Goal: Transaction & Acquisition: Download file/media

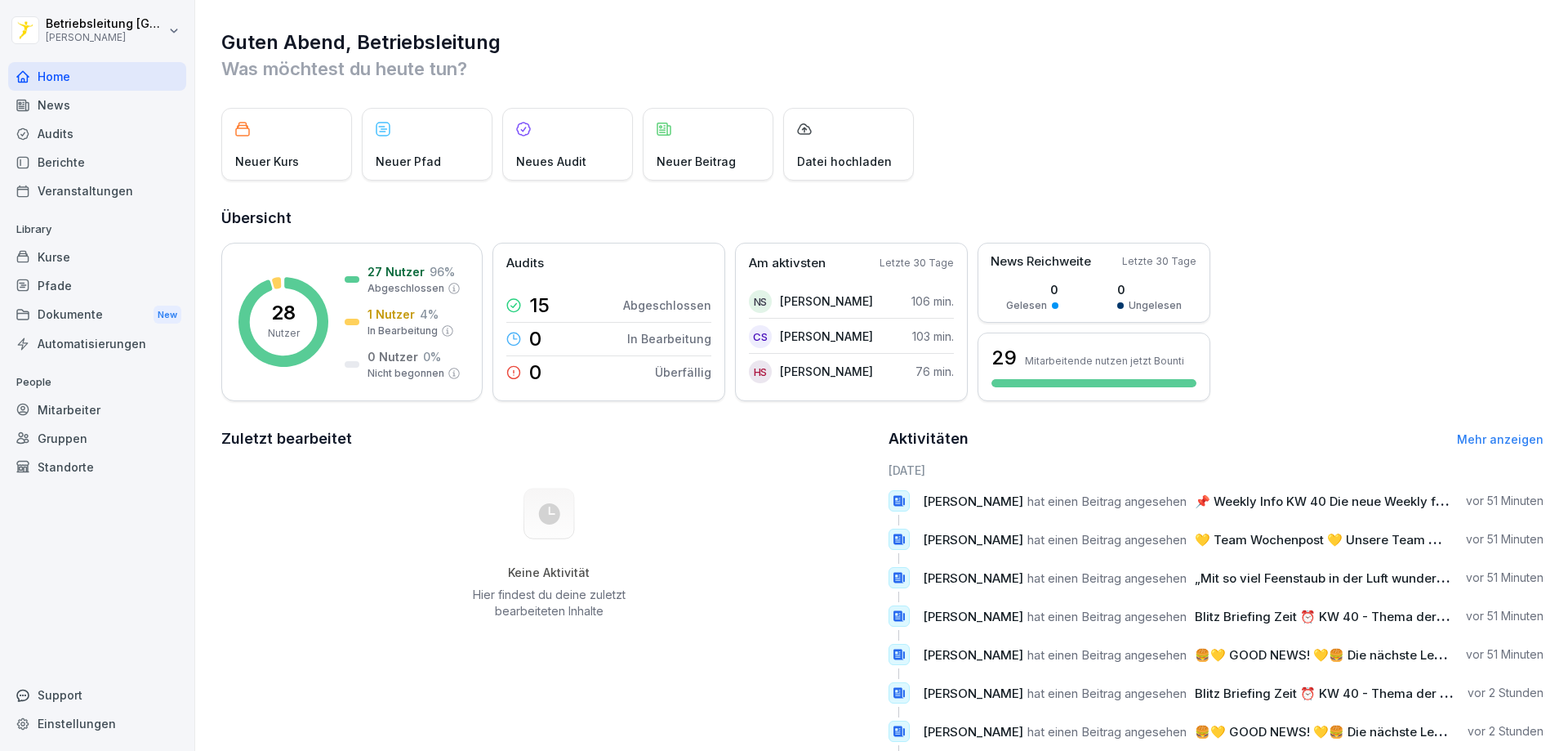
click at [85, 113] on div "News" at bounding box center [96, 104] width 178 height 28
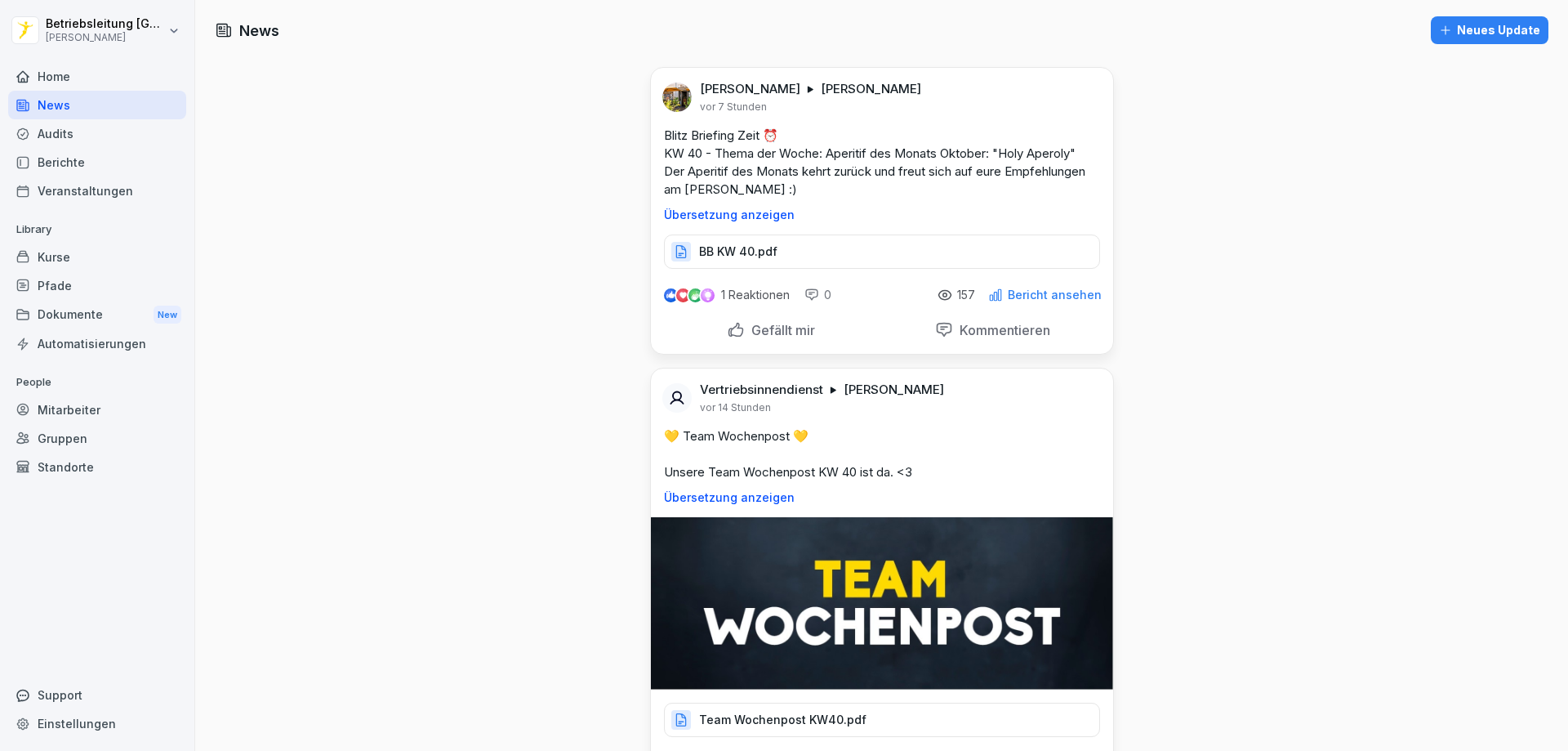
click at [866, 249] on div "BB KW 40.pdf" at bounding box center [882, 252] width 436 height 34
click at [832, 244] on div "BB KW 40.pdf" at bounding box center [882, 252] width 436 height 34
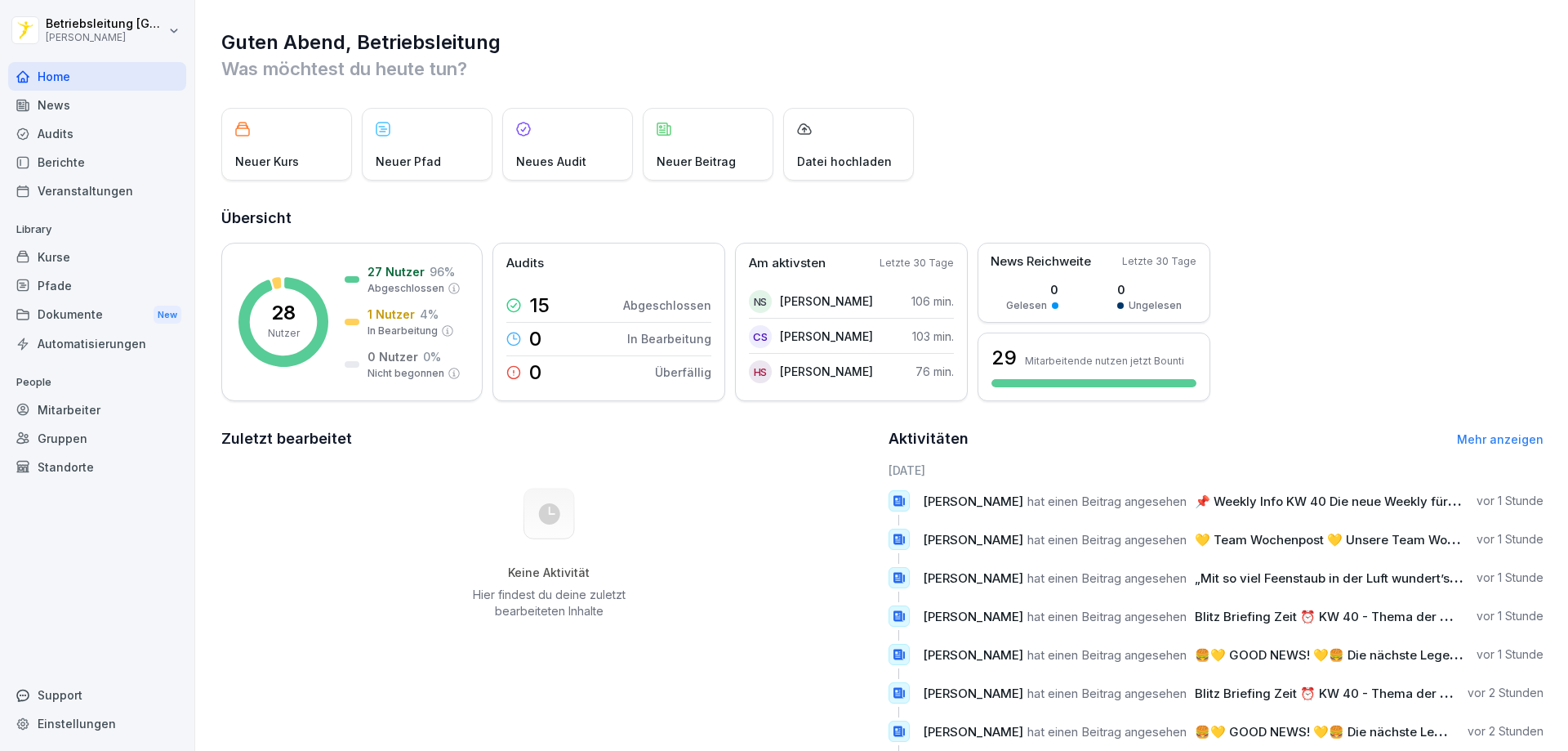
click at [36, 104] on div "News" at bounding box center [96, 104] width 178 height 28
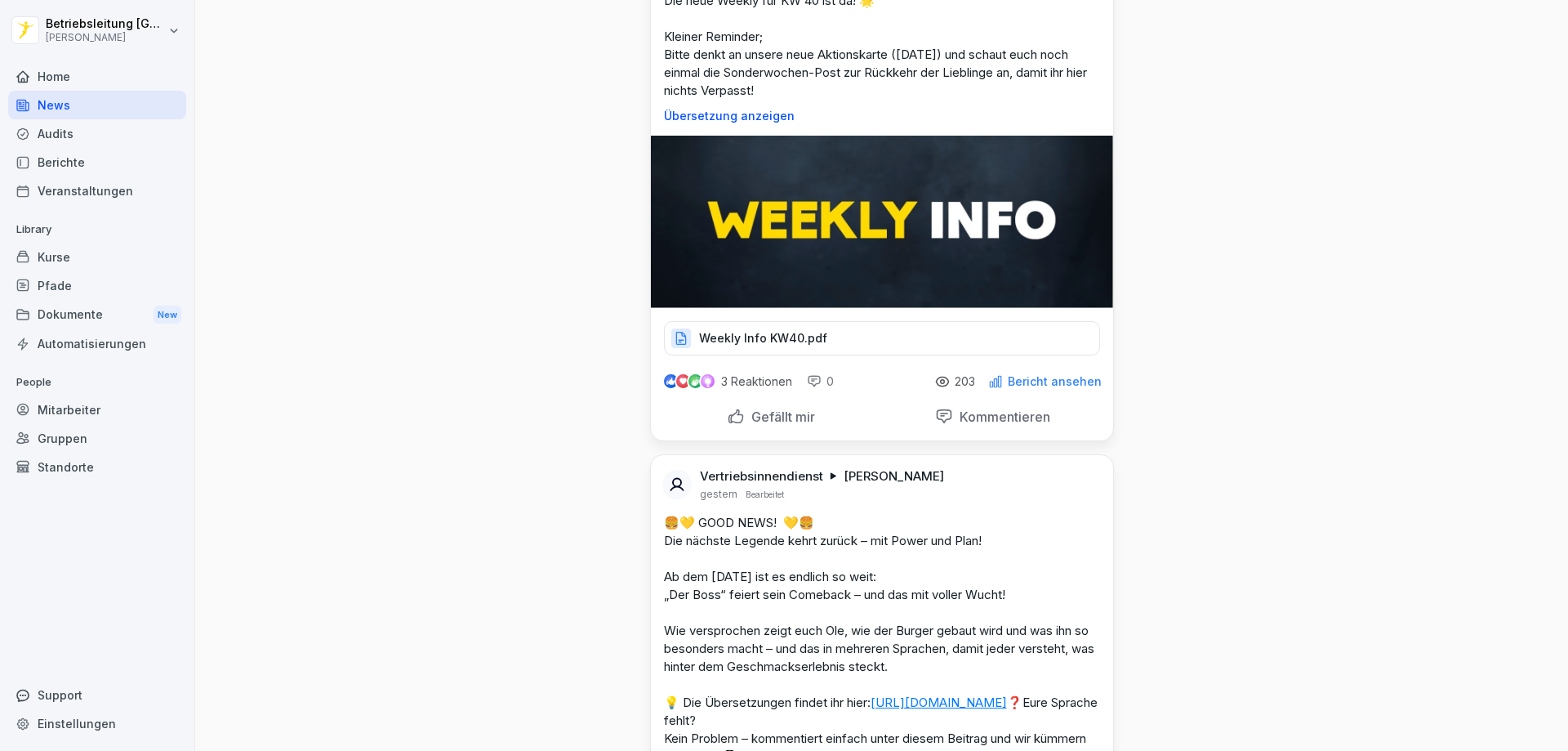
scroll to position [981, 0]
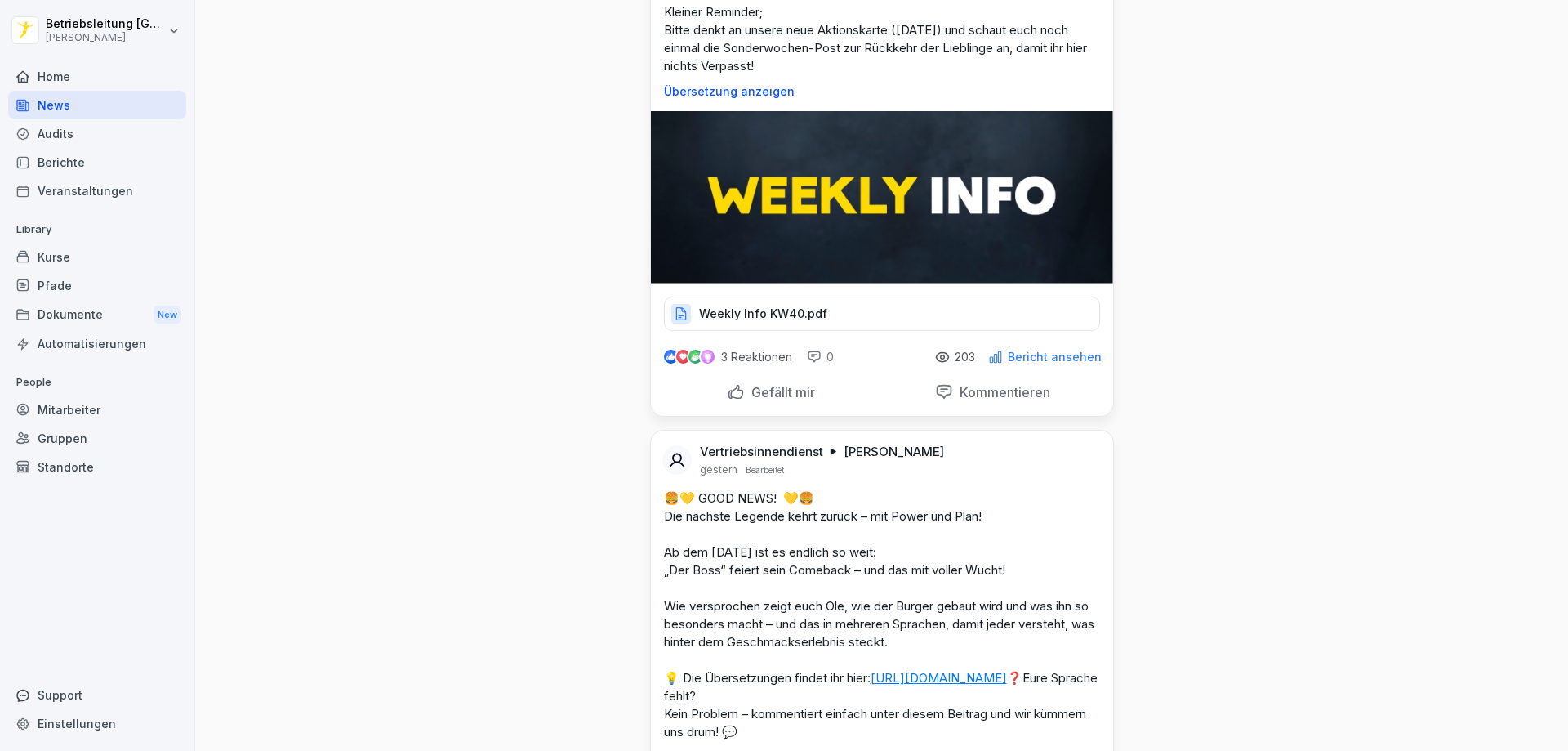
click at [834, 317] on div "Weekly Info KW40.pdf" at bounding box center [882, 314] width 436 height 34
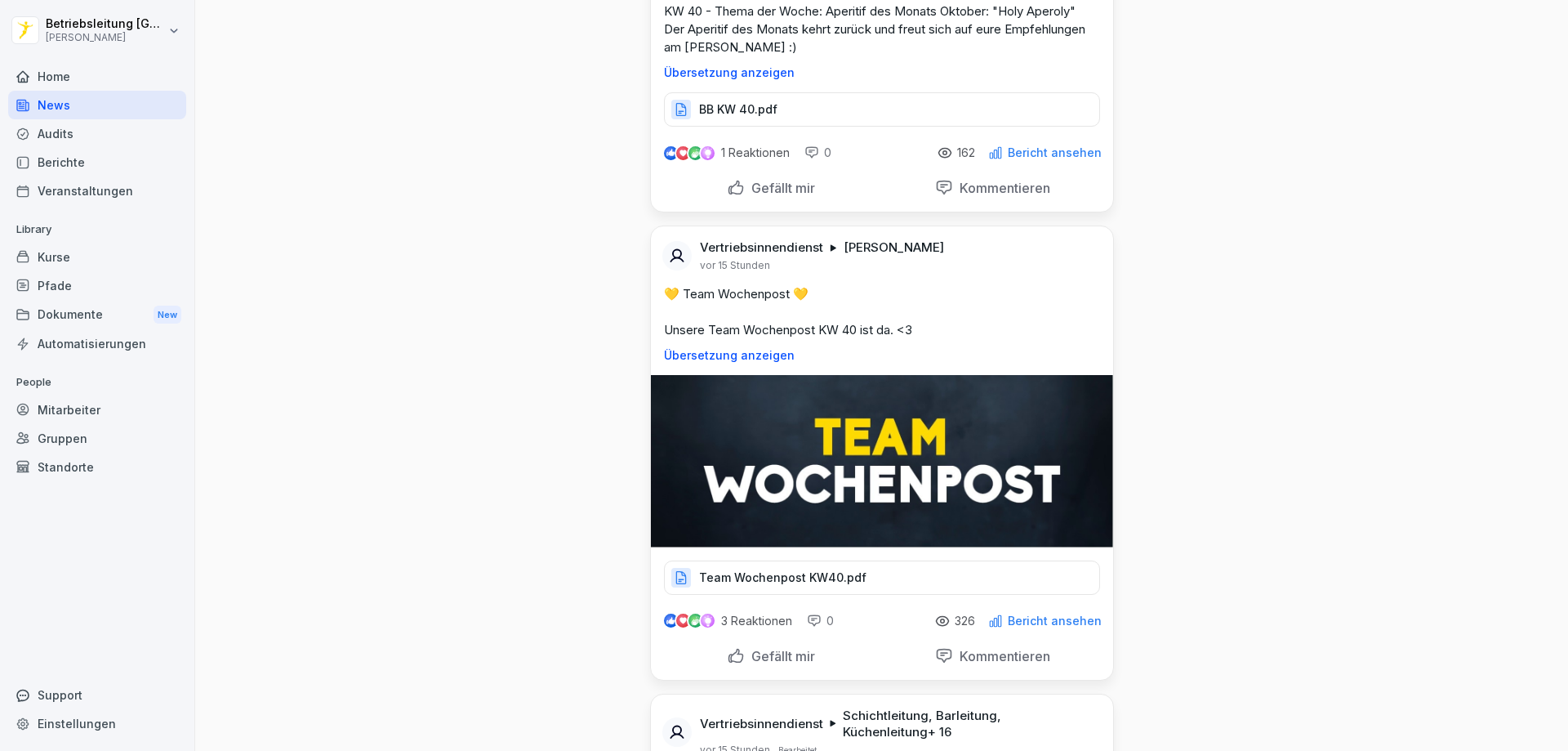
scroll to position [0, 0]
